Goal: Book appointment/travel/reservation

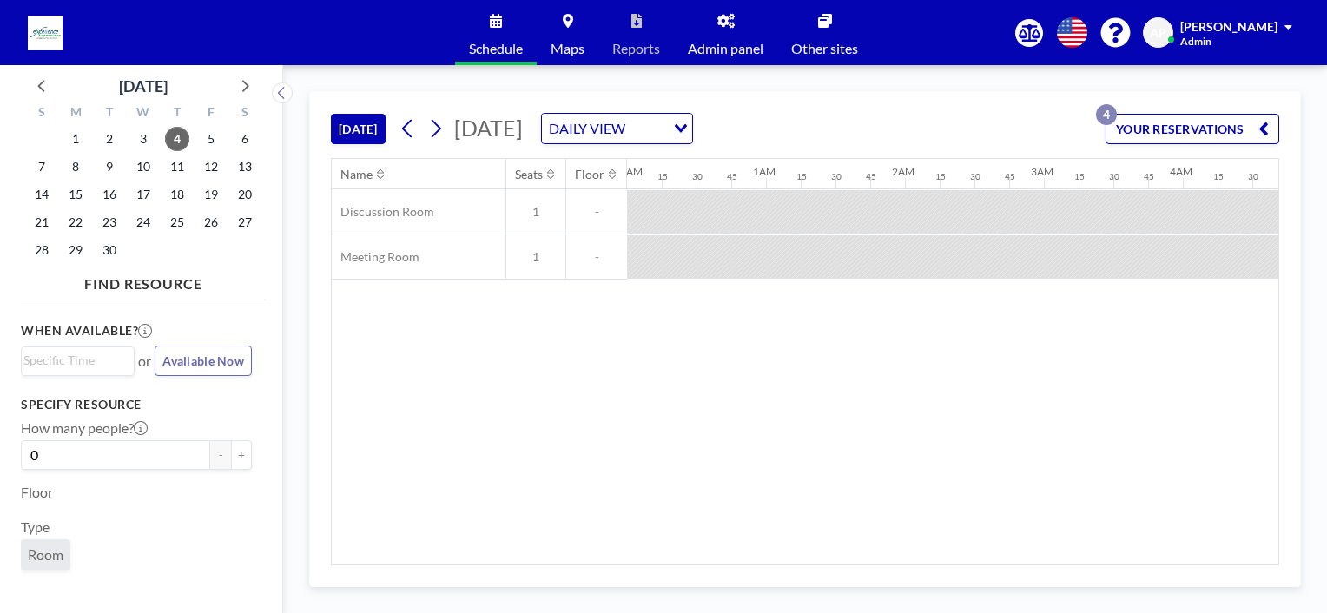
scroll to position [0, 1286]
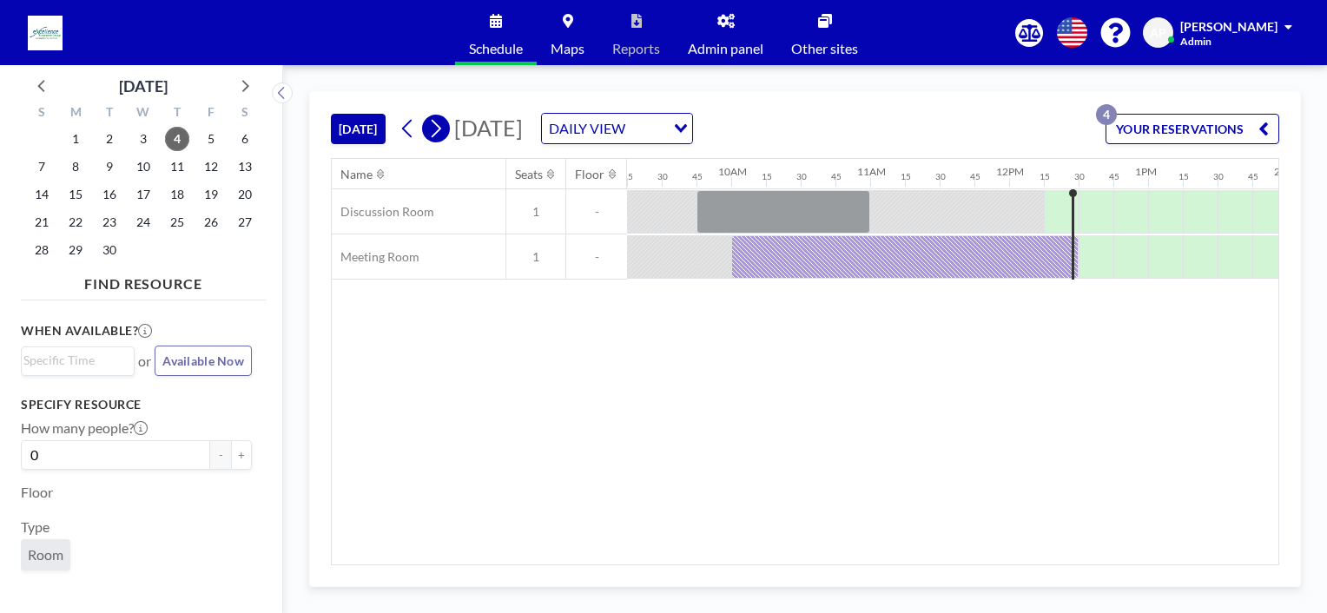
click at [437, 130] on icon at bounding box center [435, 129] width 17 height 26
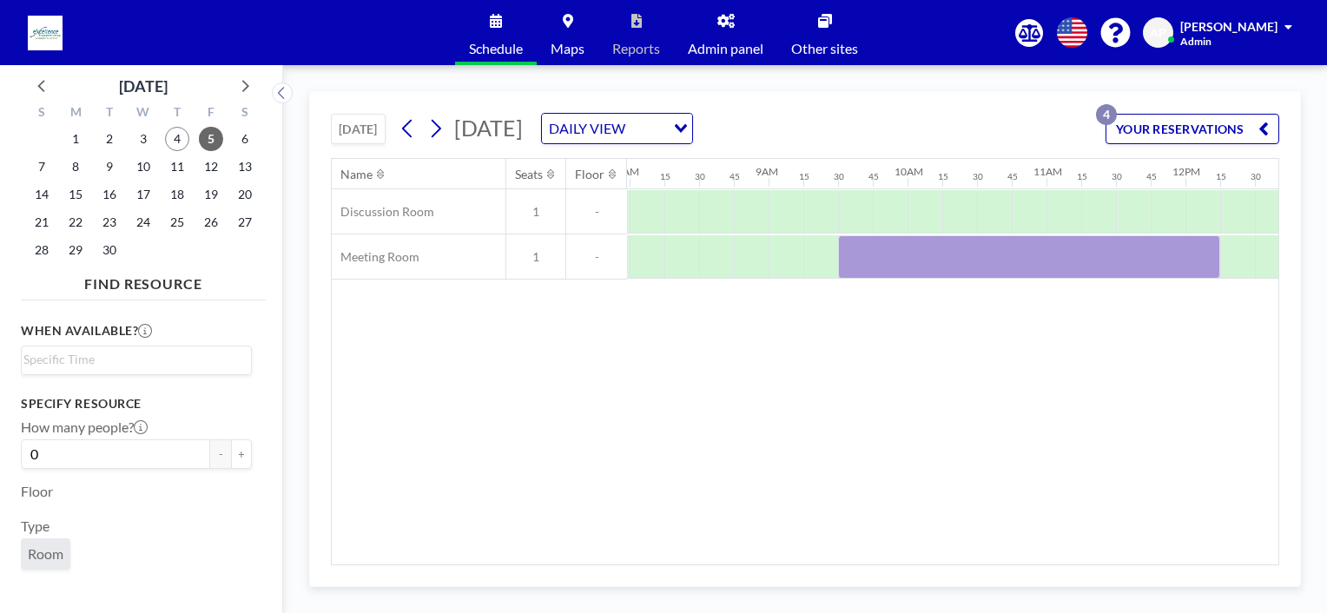
scroll to position [0, 1112]
click at [141, 225] on span "24" at bounding box center [143, 222] width 24 height 24
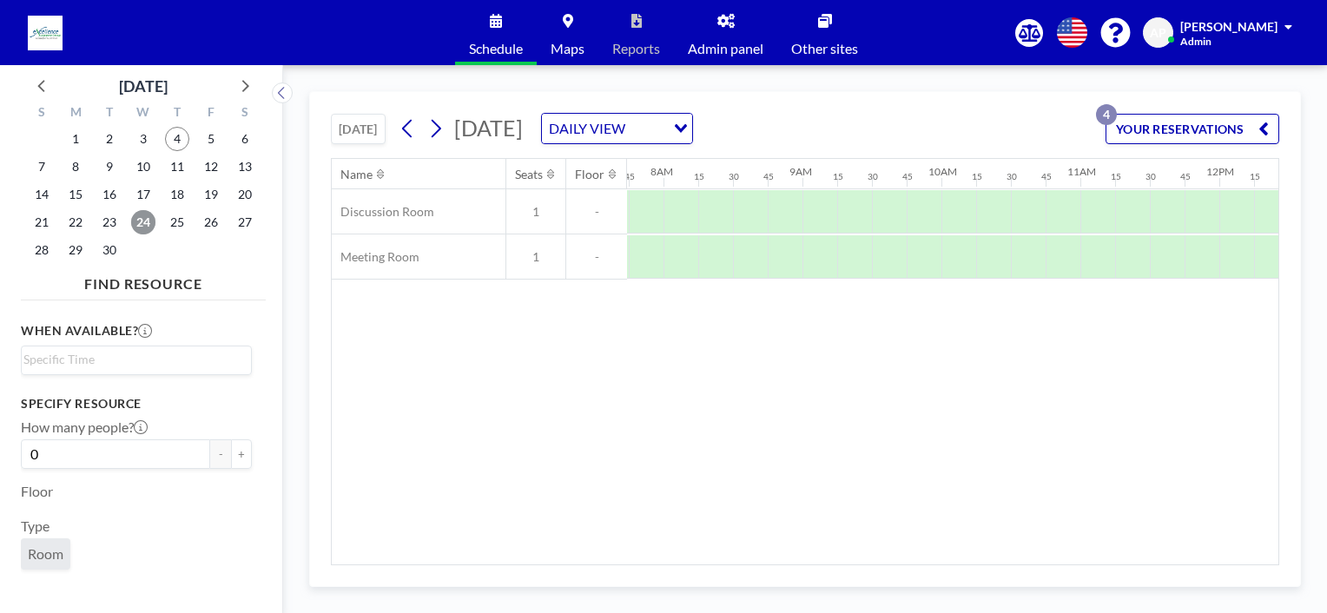
scroll to position [0, 1077]
click at [246, 88] on icon at bounding box center [245, 86] width 7 height 12
click at [214, 228] on span "24" at bounding box center [211, 222] width 24 height 24
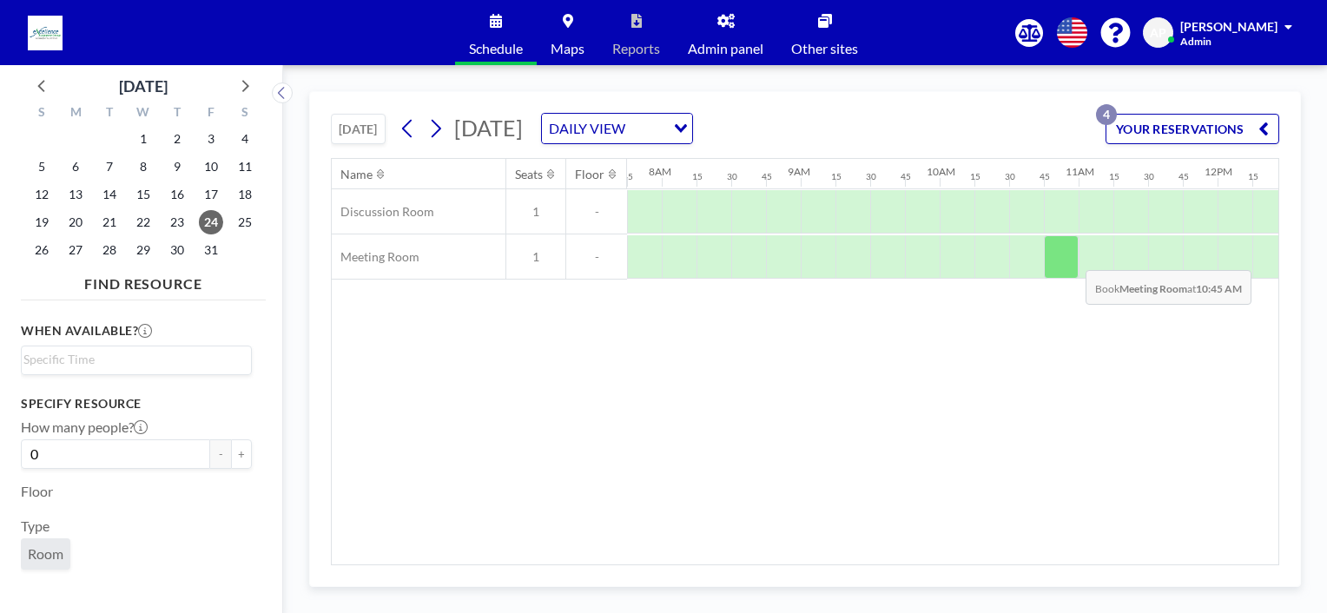
click at [1074, 251] on div at bounding box center [1061, 256] width 35 height 43
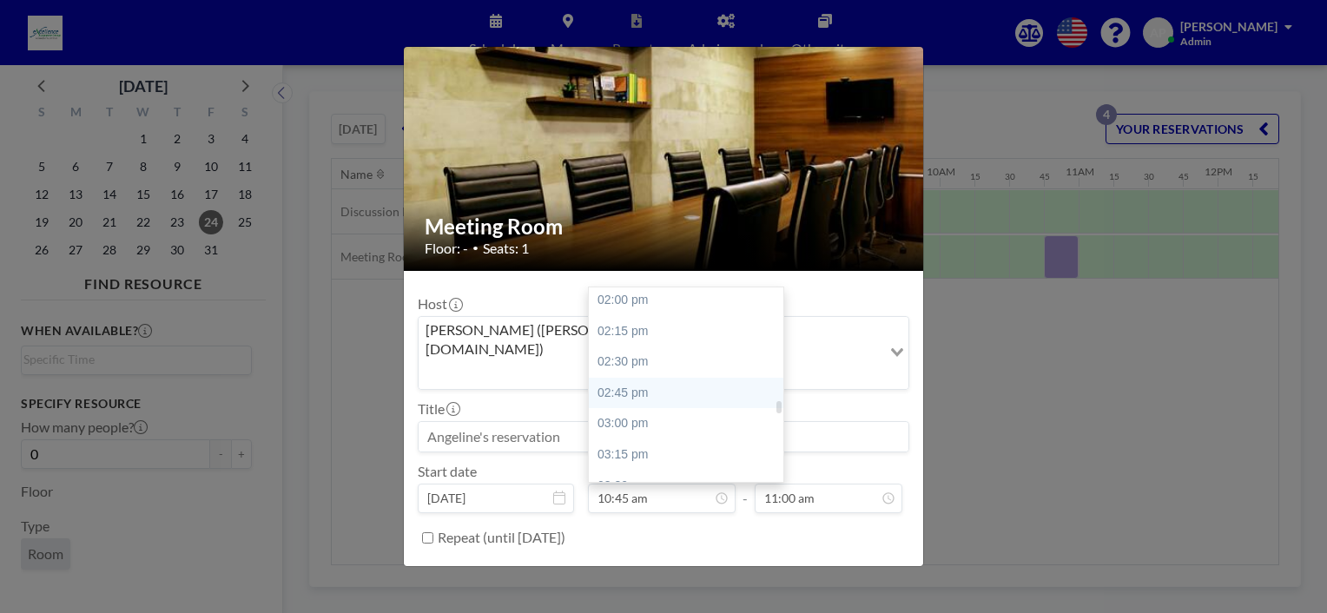
scroll to position [1764, 0]
click at [621, 378] on div "03:00 pm" at bounding box center [690, 393] width 203 height 31
type input "03:00 pm"
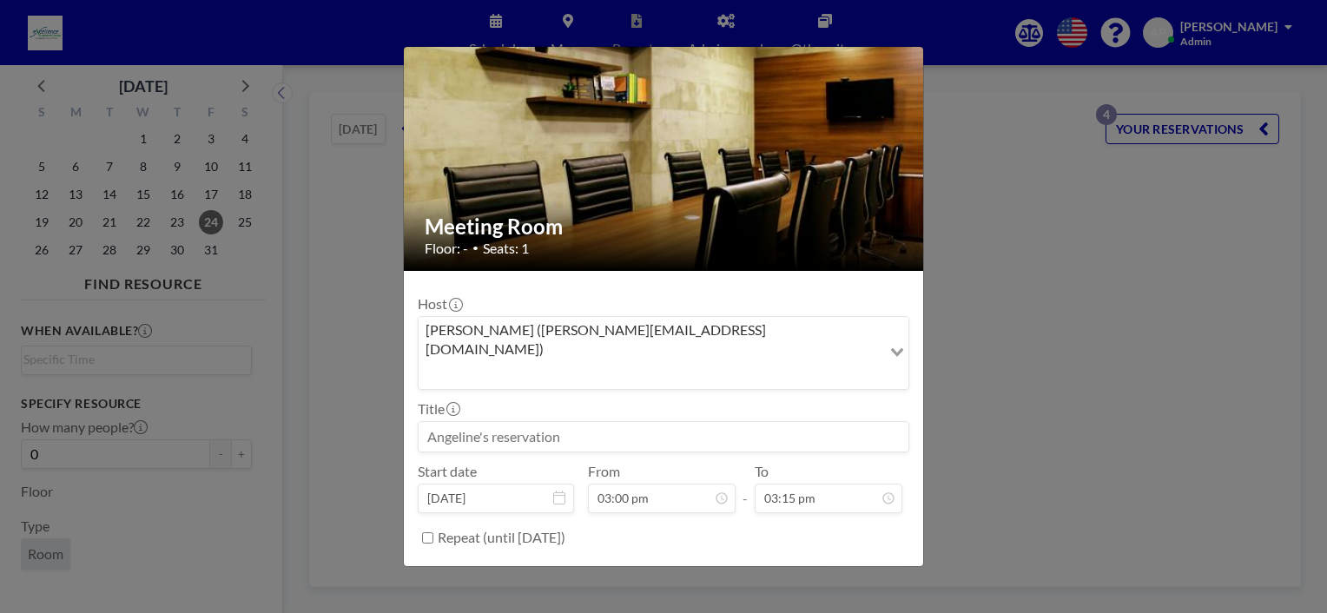
scroll to position [1855, 0]
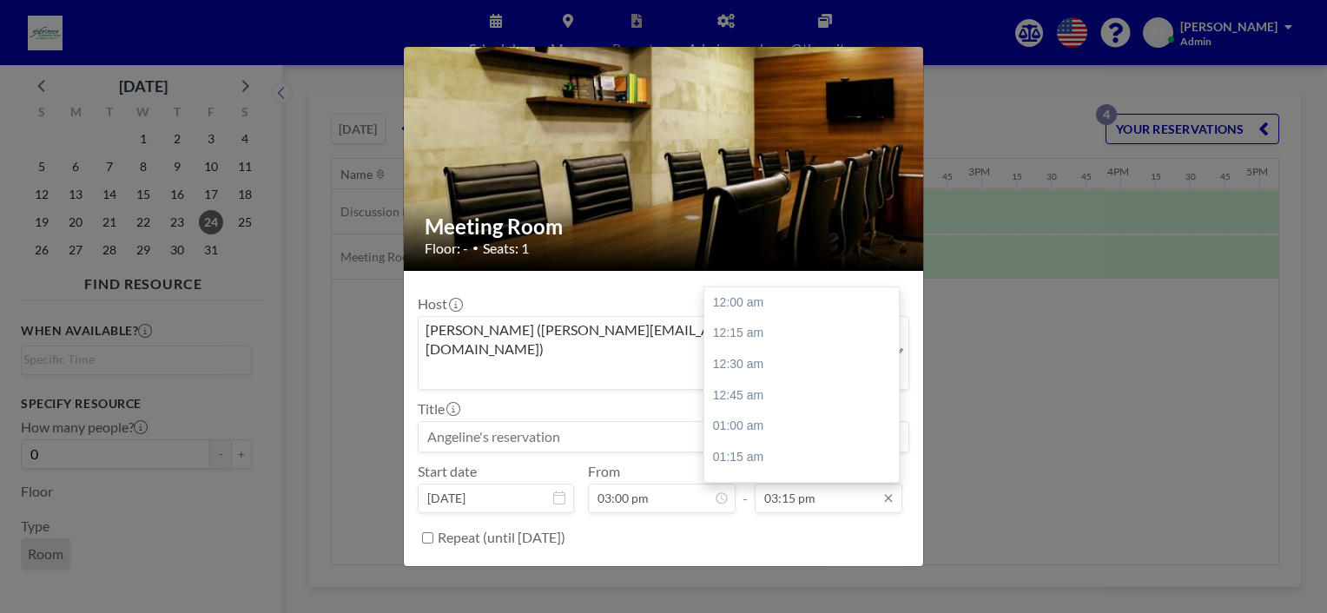
click at [770, 484] on input "03:15 pm" at bounding box center [829, 499] width 148 height 30
click at [747, 380] on div "04:00 pm" at bounding box center [805, 395] width 203 height 31
type input "04:00 pm"
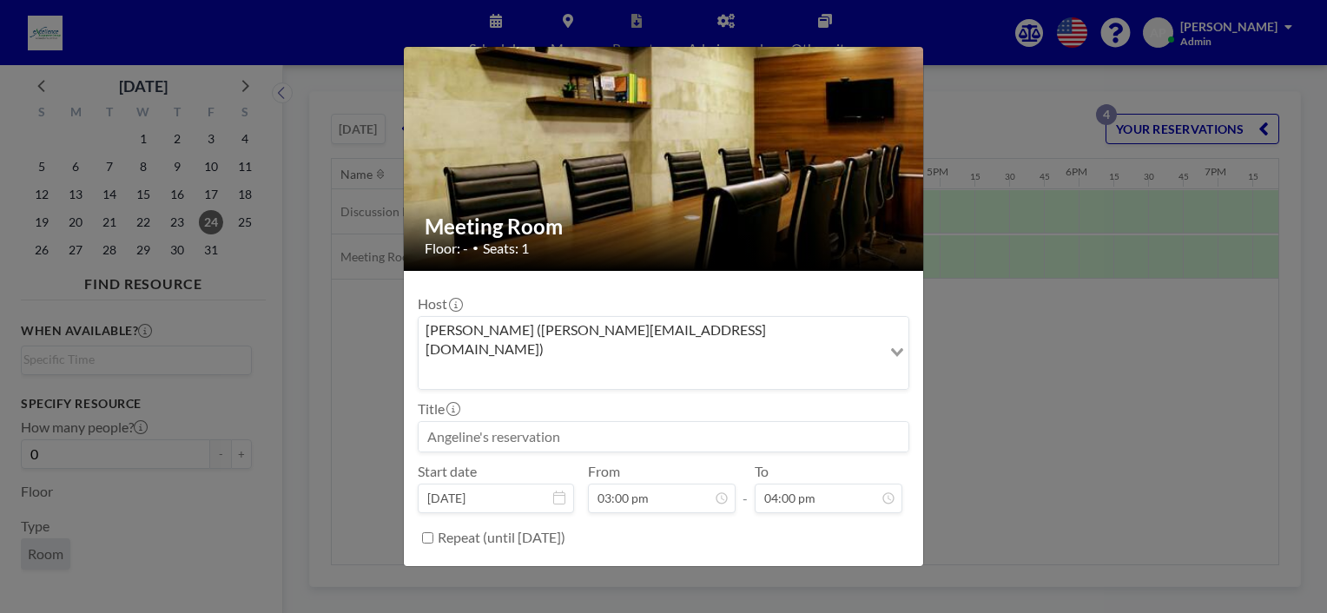
click at [569, 422] on input at bounding box center [664, 437] width 490 height 30
type input "[PERSON_NAME] - Ops Exit"
click at [887, 566] on button "BOOK NOW" at bounding box center [866, 581] width 88 height 30
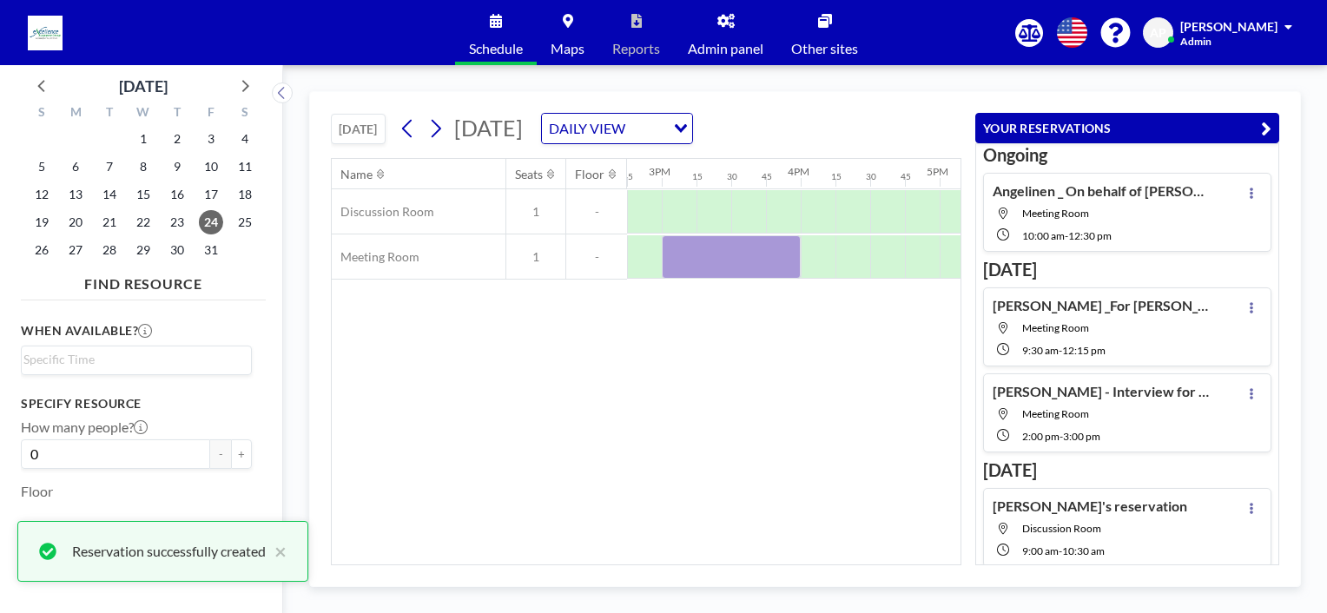
scroll to position [119, 0]
